Goal: Transaction & Acquisition: Subscribe to service/newsletter

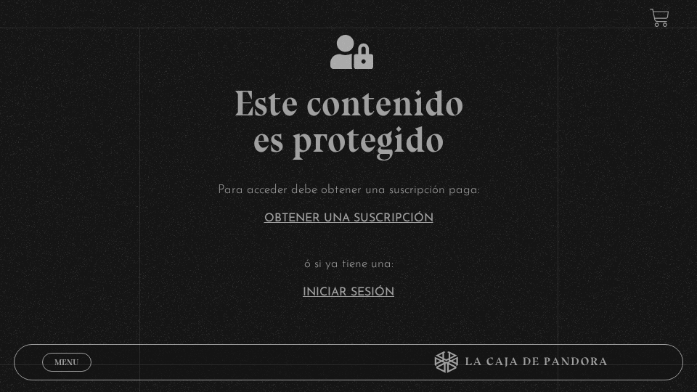
scroll to position [11, 0]
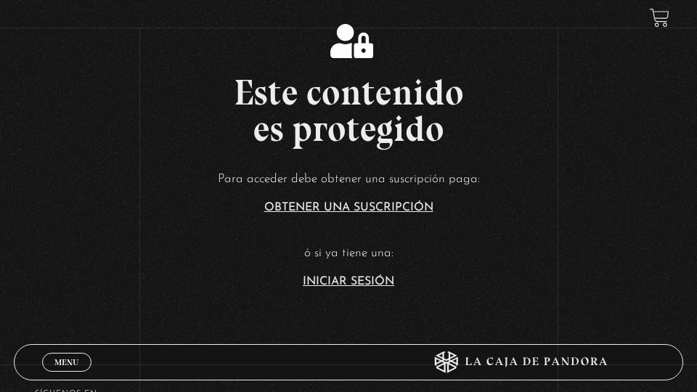
click at [351, 282] on link "Iniciar Sesión" at bounding box center [349, 282] width 92 height 12
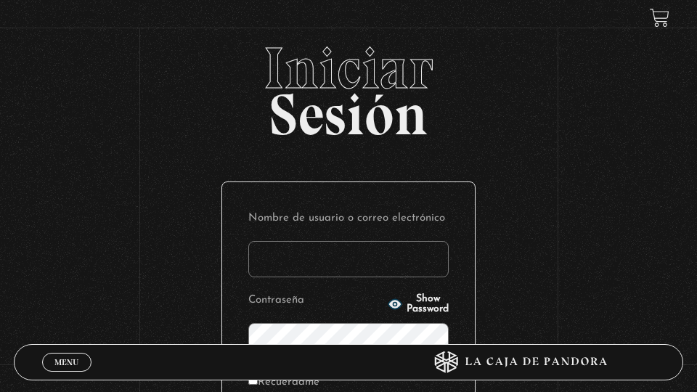
click at [351, 263] on input "Nombre de usuario o correo electrónico" at bounding box center [348, 259] width 201 height 36
type input "[EMAIL_ADDRESS][DOMAIN_NAME]"
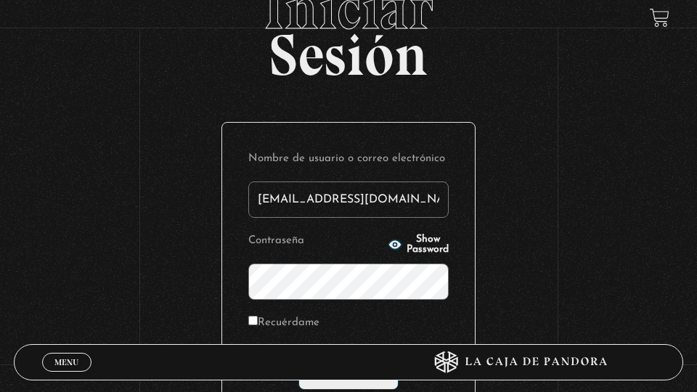
scroll to position [125, 0]
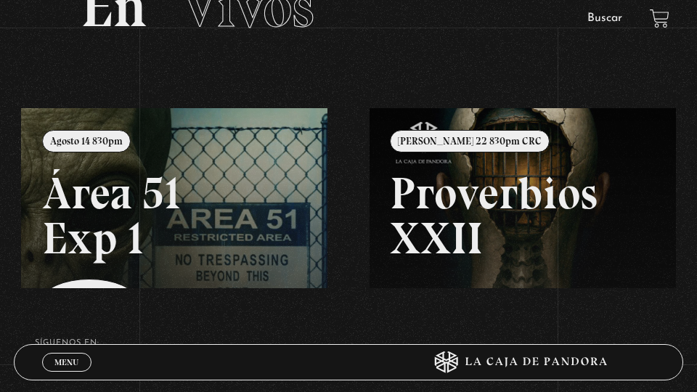
scroll to position [120, 0]
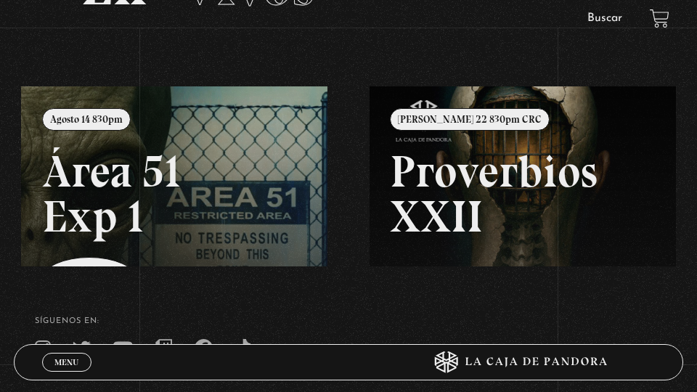
click at [166, 201] on link at bounding box center [369, 282] width 697 height 392
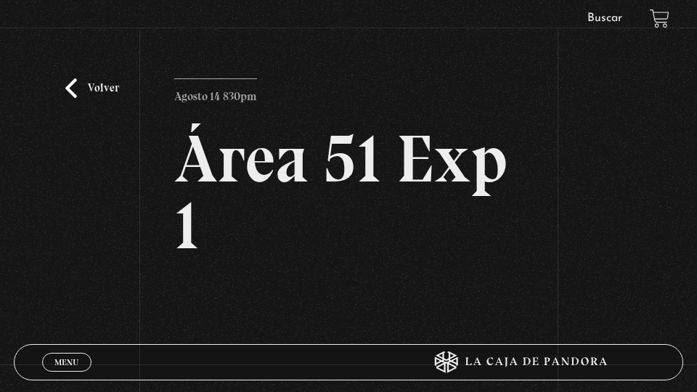
scroll to position [174, 0]
